Goal: Navigation & Orientation: Find specific page/section

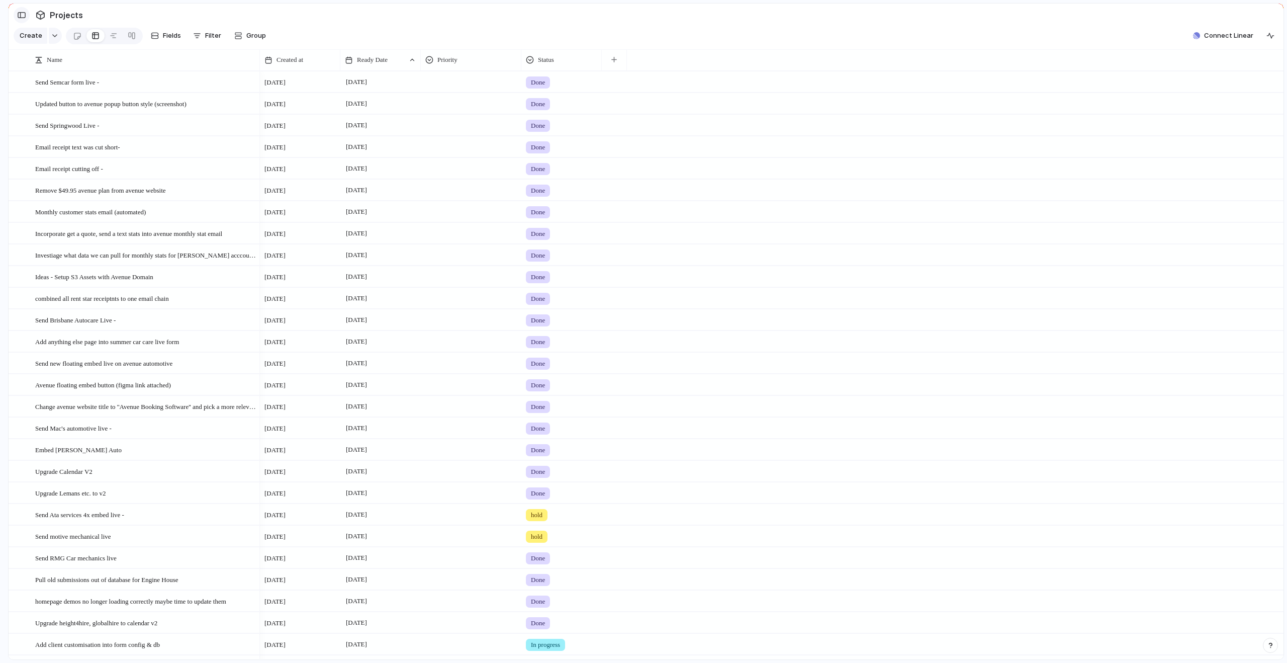
click at [16, 12] on button "button" at bounding box center [22, 15] width 16 height 16
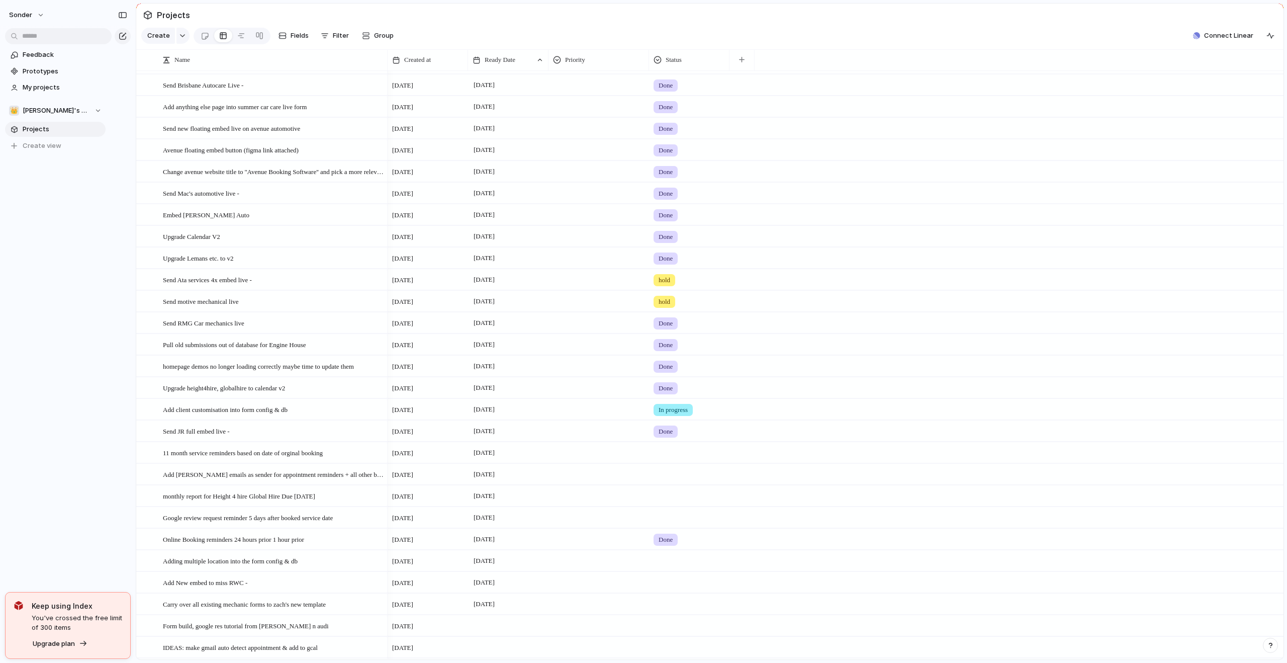
scroll to position [371, 0]
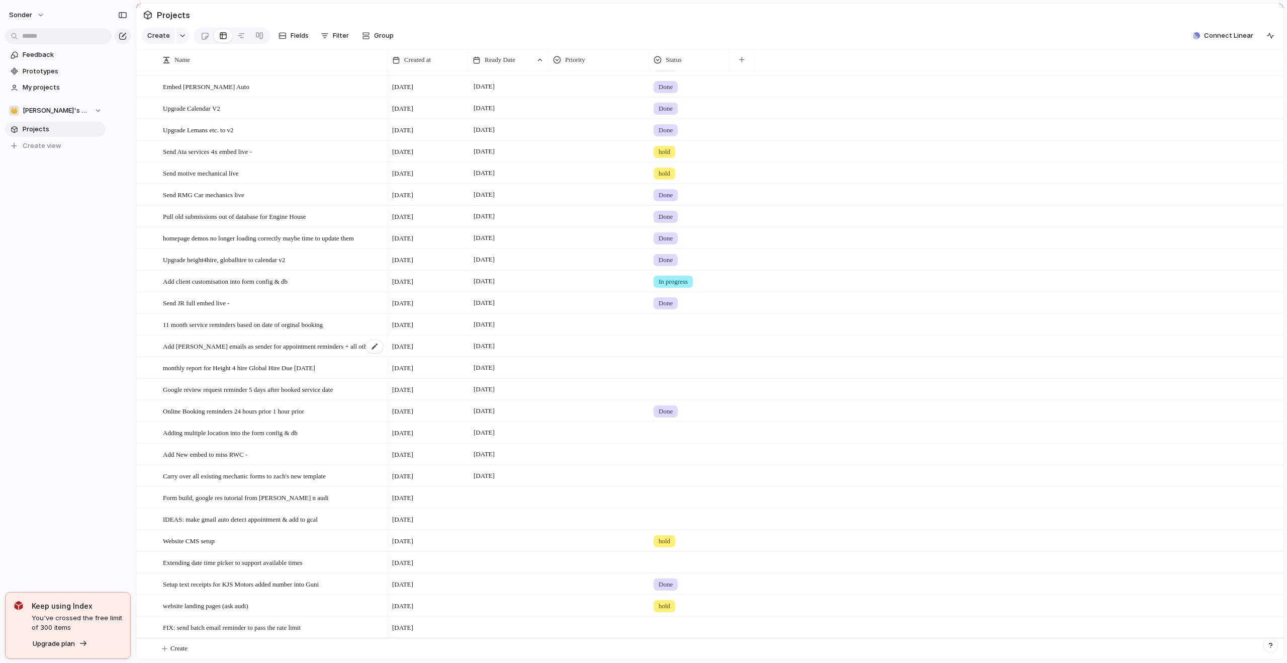
click at [335, 344] on span "Add [PERSON_NAME] emails as sender for appointment reminders + all other brands…" at bounding box center [273, 346] width 221 height 12
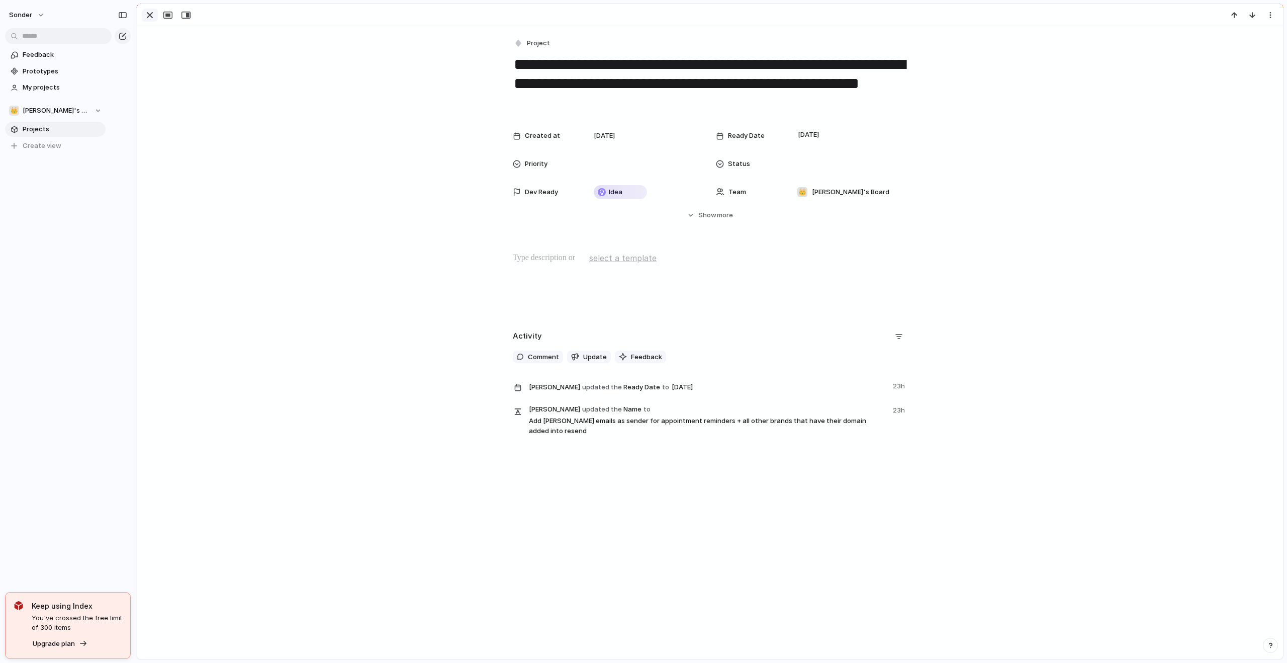
click at [149, 18] on div "button" at bounding box center [150, 15] width 12 height 12
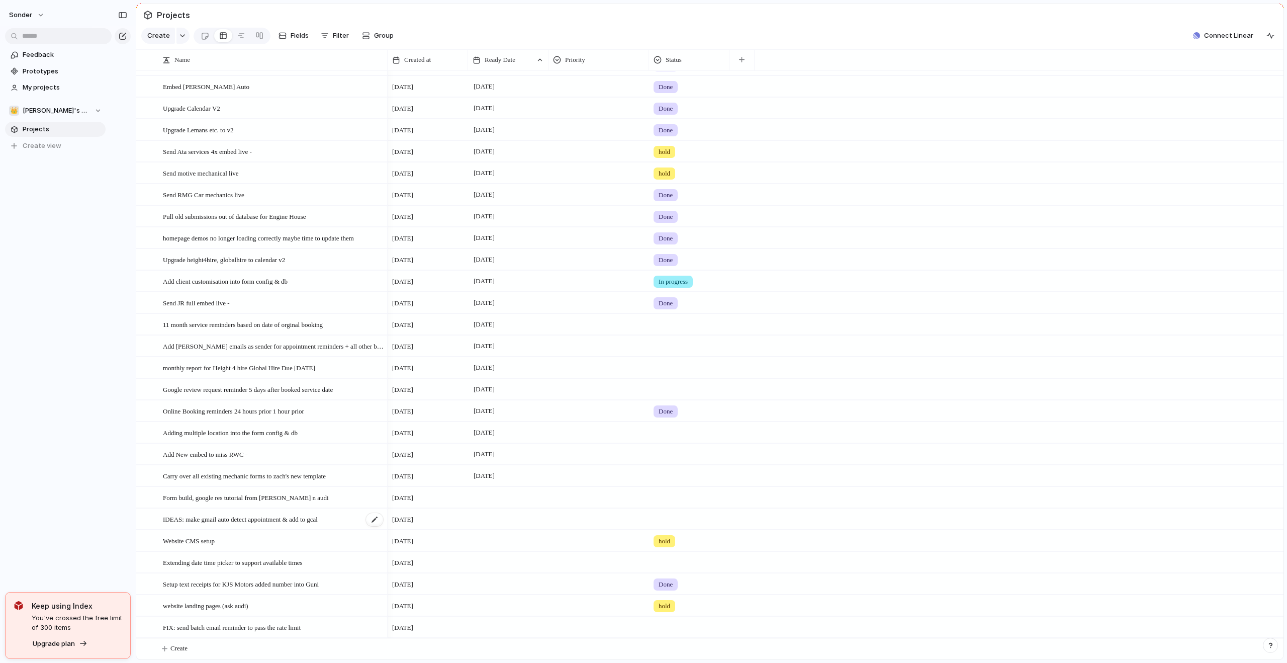
click at [304, 520] on span "IDEAS: make gmail auto detect appointment & add to gcal" at bounding box center [240, 519] width 155 height 12
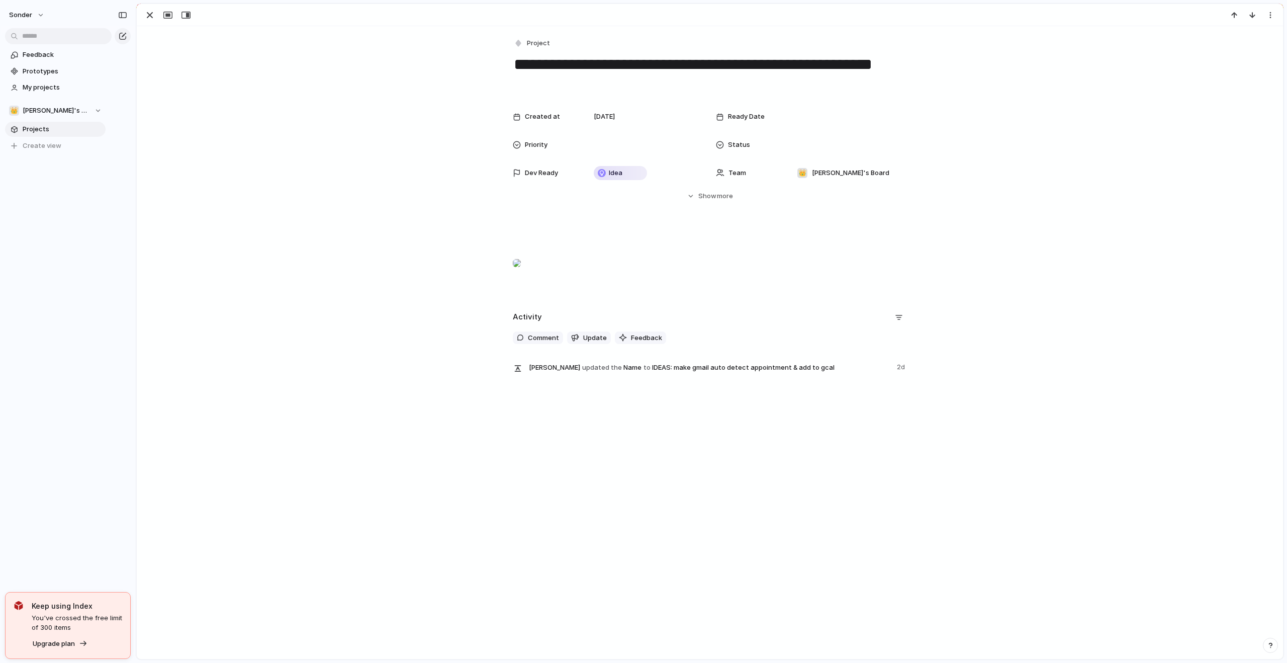
click at [521, 273] on div at bounding box center [517, 263] width 8 height 20
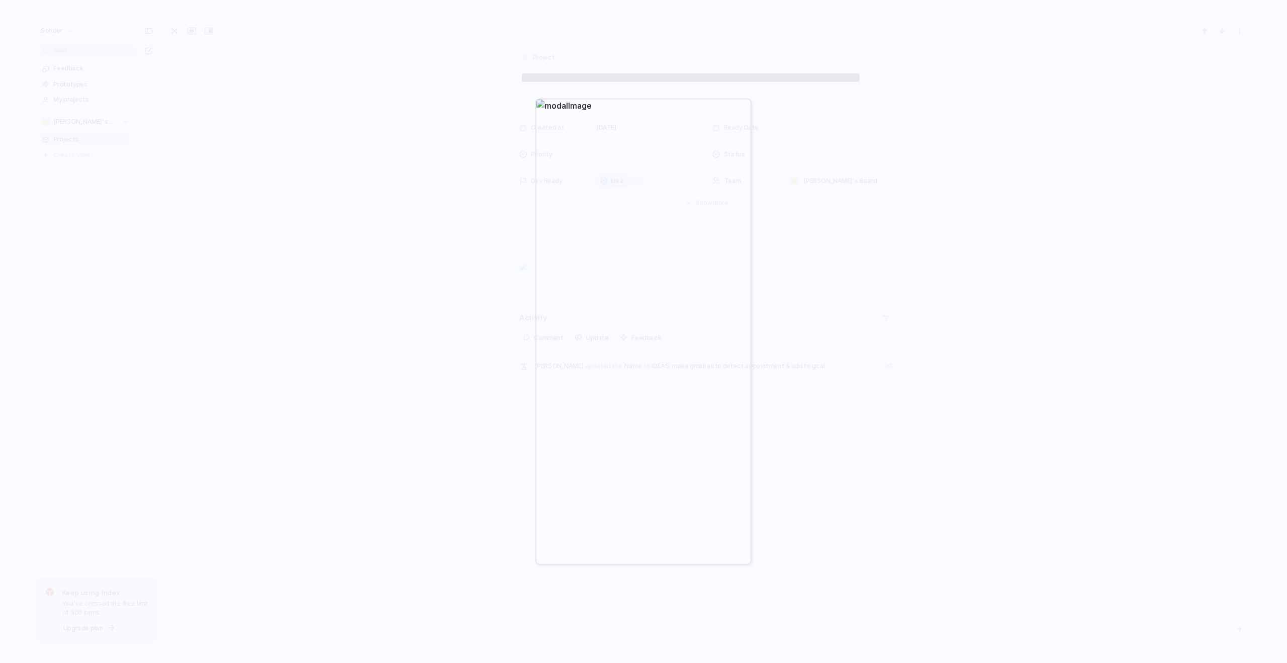
click at [922, 250] on div at bounding box center [643, 331] width 1287 height 663
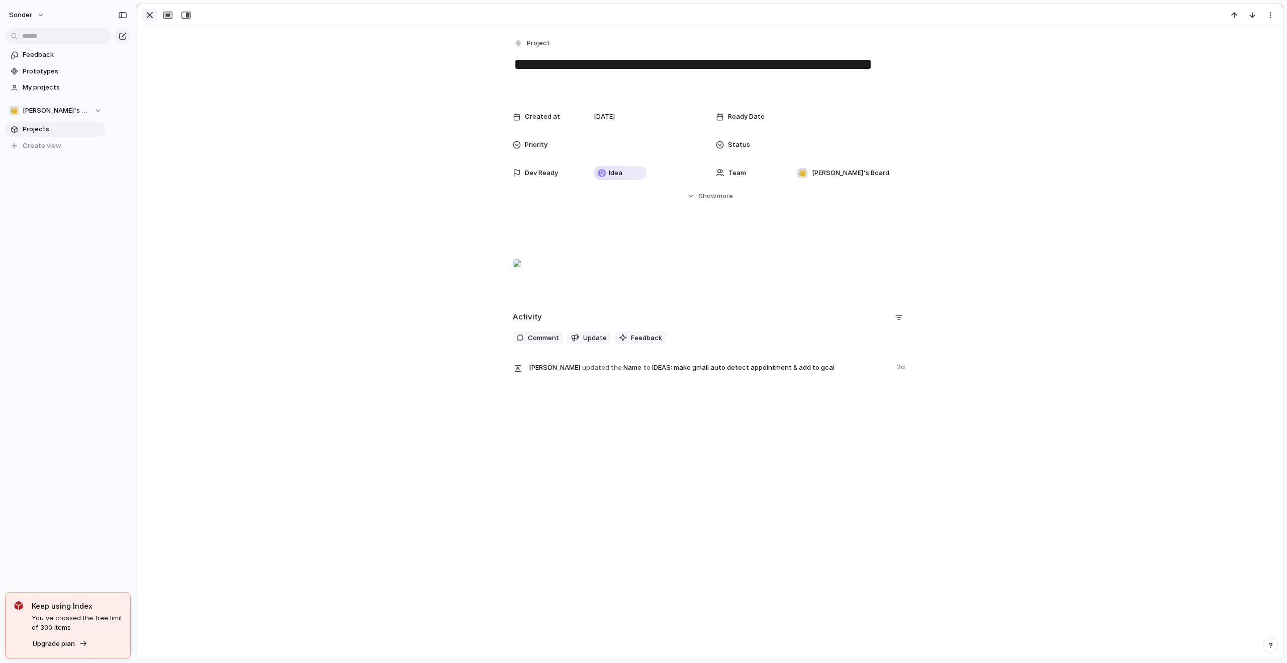
click at [147, 16] on div "button" at bounding box center [150, 15] width 12 height 12
